Goal: Check status

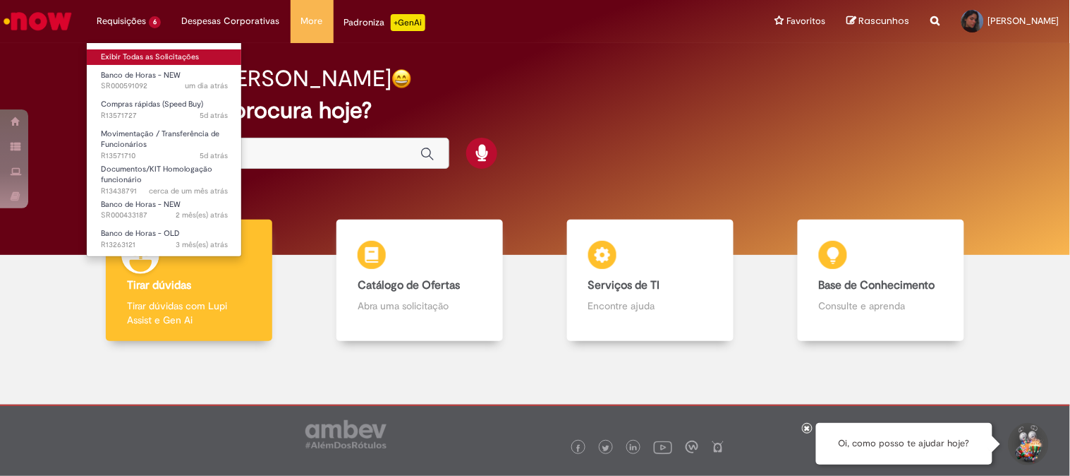
click at [152, 53] on link "Exibir Todas as Solicitações" at bounding box center [164, 57] width 155 height 16
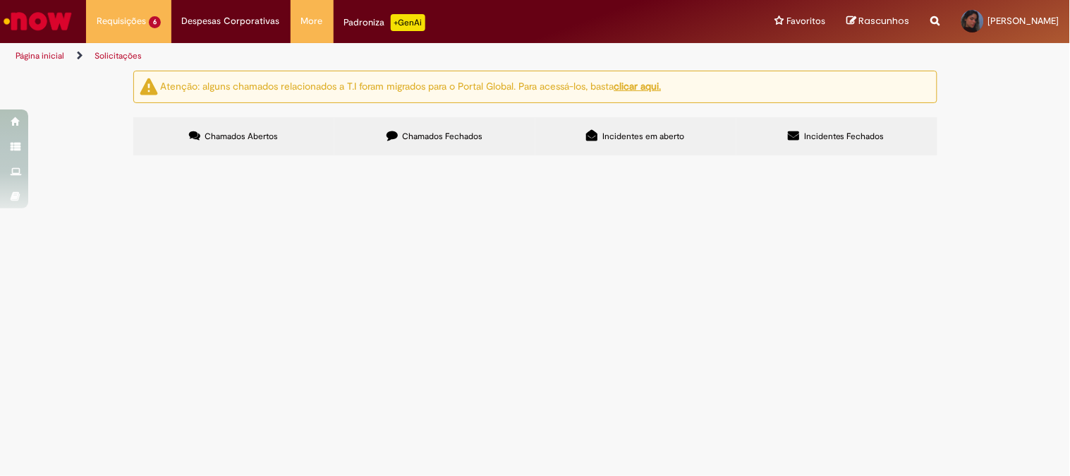
scroll to position [72, 0]
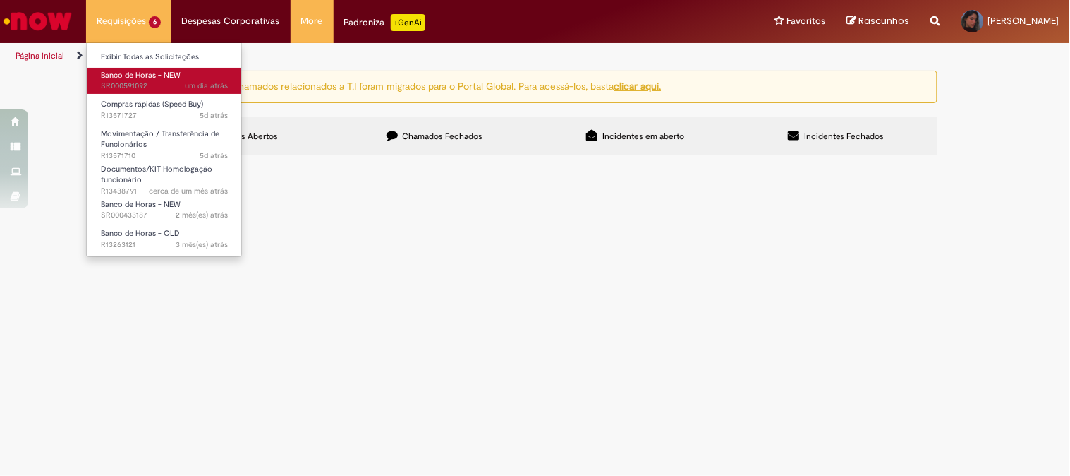
click at [138, 86] on span "um dia atrás um dia atrás SR000591092" at bounding box center [164, 85] width 127 height 11
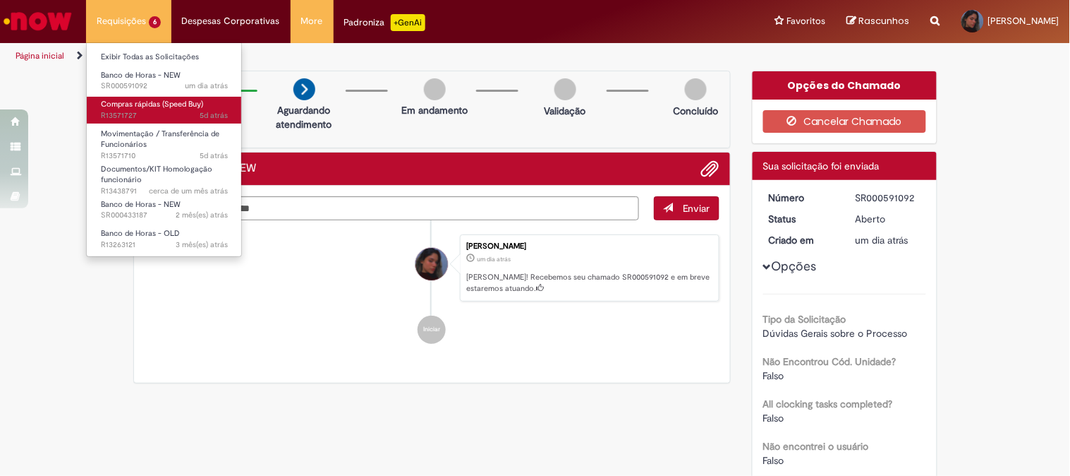
click at [147, 106] on span "Compras rápidas (Speed Buy)" at bounding box center [152, 104] width 102 height 11
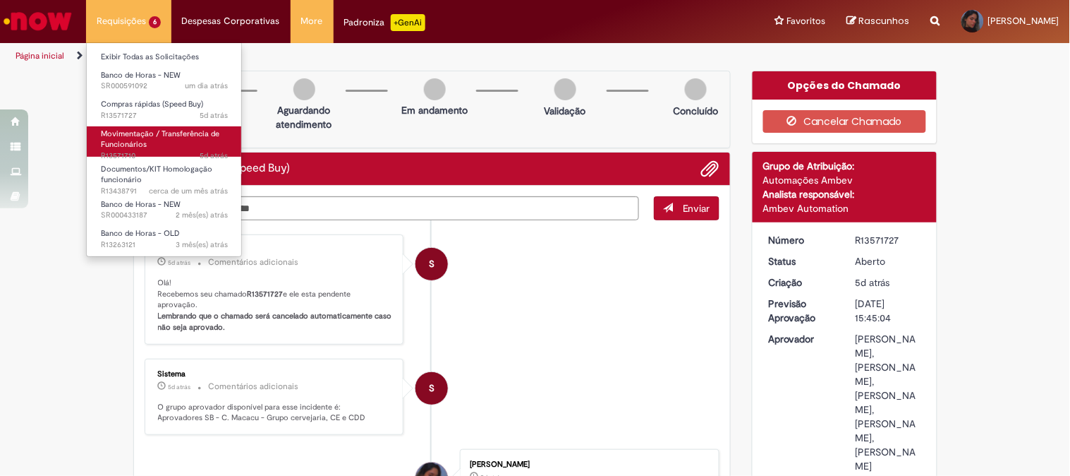
click at [156, 140] on link "Movimentação / Transferência de Funcionários 5d atrás 5 dias atrás R13571710" at bounding box center [164, 141] width 155 height 30
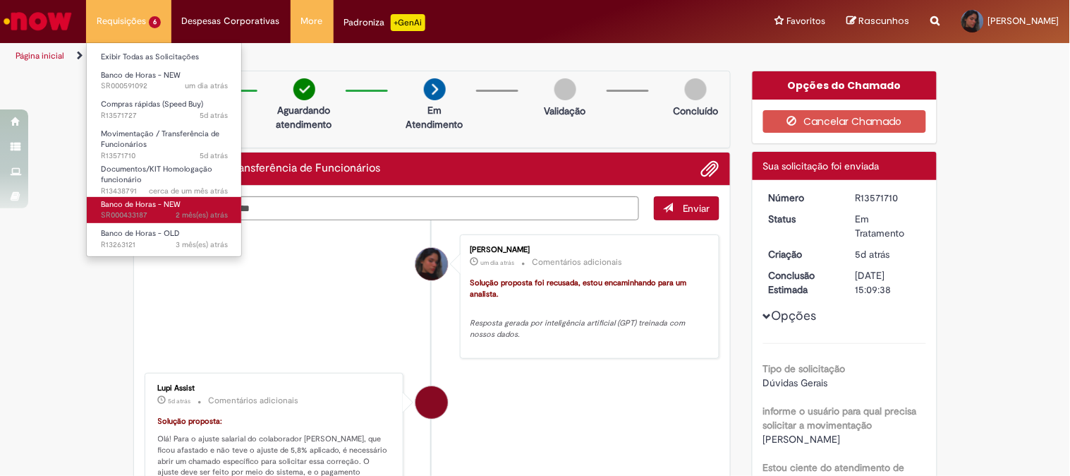
click at [186, 200] on link "Banco de Horas - NEW 2 mês(es) atrás 2 meses atrás SR000433187" at bounding box center [164, 210] width 155 height 26
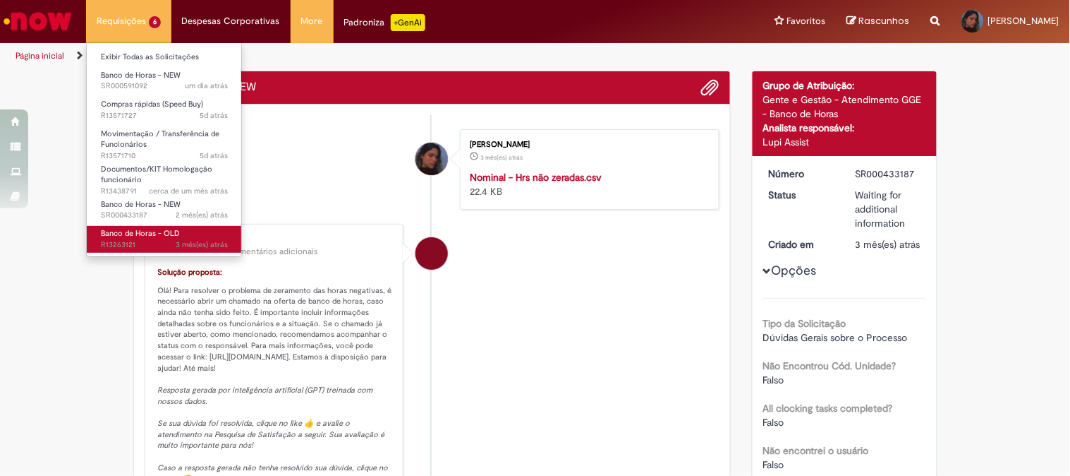
click at [175, 230] on span "Banco de Horas - OLD" at bounding box center [140, 233] width 79 height 11
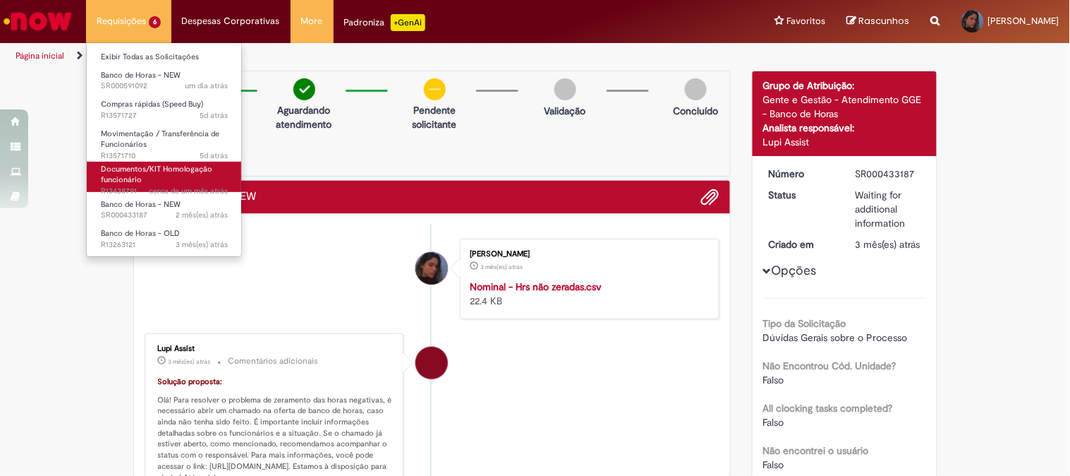
click at [180, 164] on span "Documentos/KIT Homologação funcionário" at bounding box center [156, 175] width 111 height 22
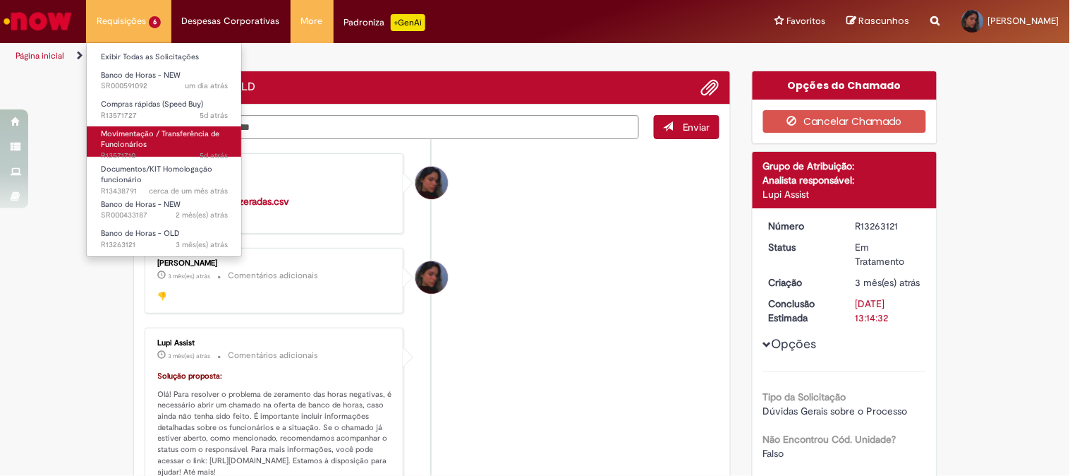
click at [187, 148] on link "Movimentação / Transferência de Funcionários 5d atrás 5 dias atrás R13571710" at bounding box center [164, 141] width 155 height 30
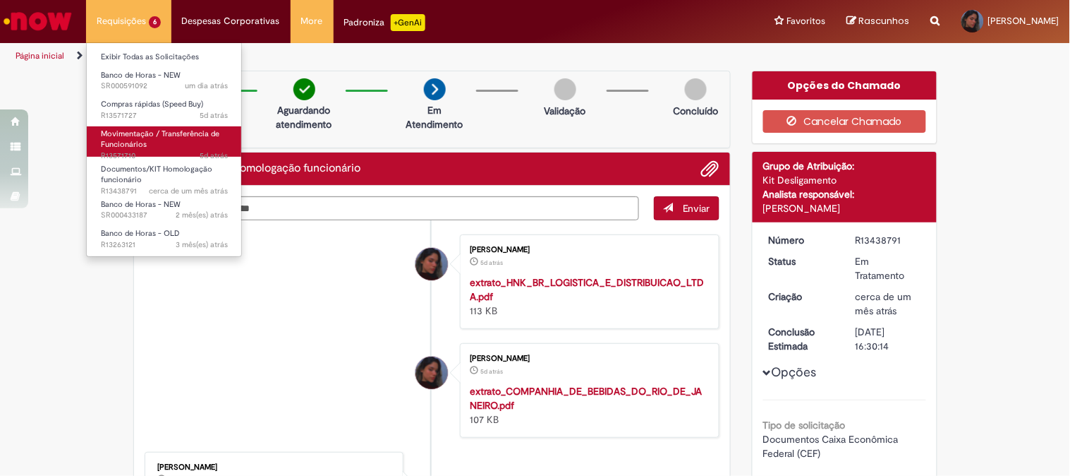
click at [177, 131] on span "Movimentação / Transferência de Funcionários" at bounding box center [160, 139] width 119 height 22
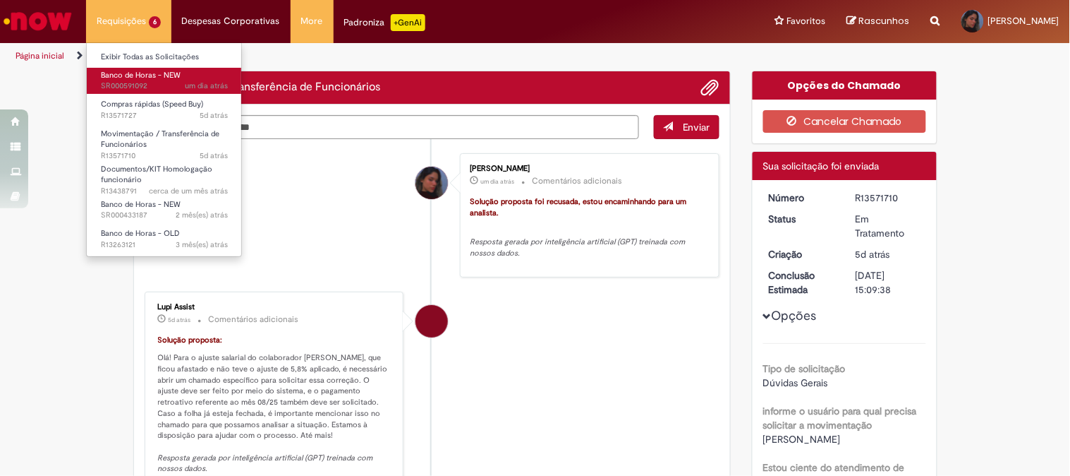
click at [178, 90] on span "um dia atrás um dia atrás SR000591092" at bounding box center [164, 85] width 127 height 11
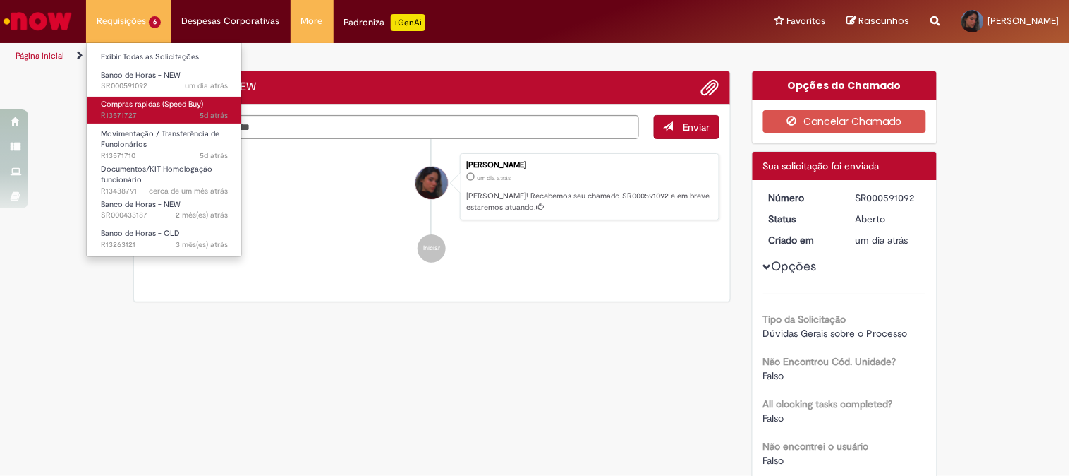
click at [175, 107] on span "Compras rápidas (Speed Buy)" at bounding box center [152, 104] width 102 height 11
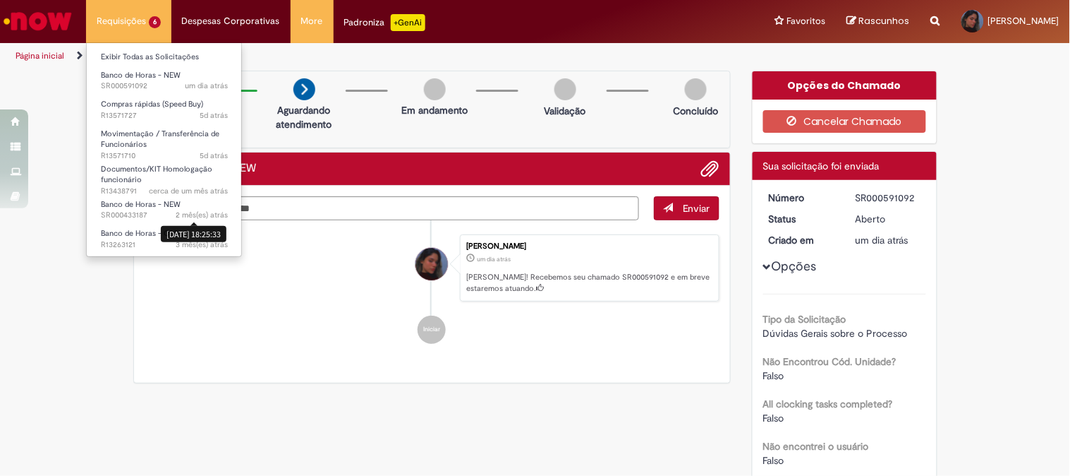
click at [131, 29] on li "Requisições 6 Exibir Todas as Solicitações Banco de Horas - NEW um dia atrás um…" at bounding box center [128, 21] width 85 height 42
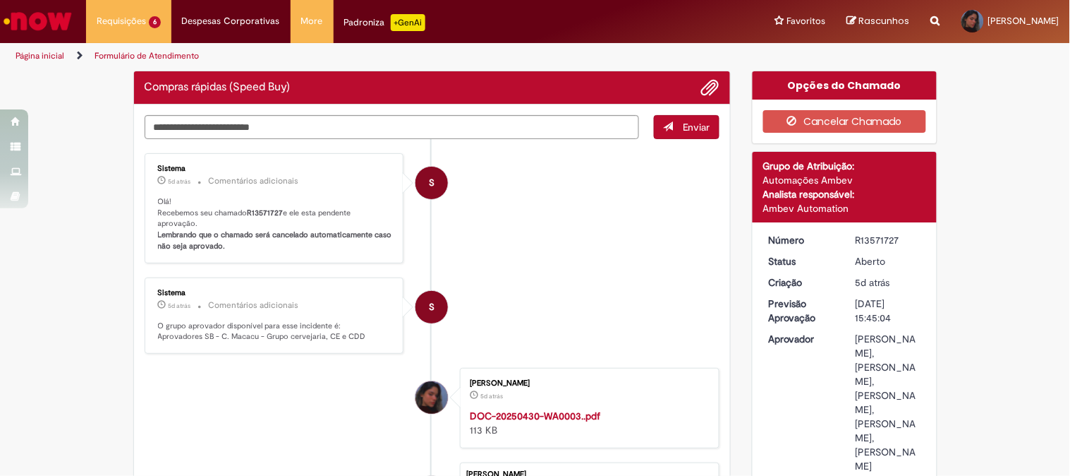
click at [477, 210] on li "S Sistema 5d atrás 5 dias atrás Comentários adicionais Olá! Recebemos seu chama…" at bounding box center [433, 208] width 576 height 110
